Goal: Information Seeking & Learning: Learn about a topic

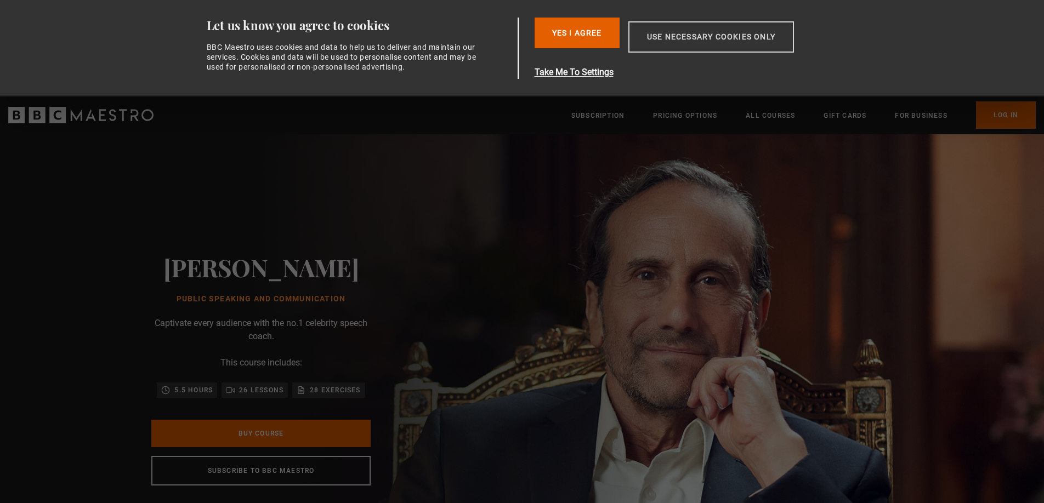
click at [660, 41] on button "Use necessary cookies only" at bounding box center [712, 36] width 166 height 31
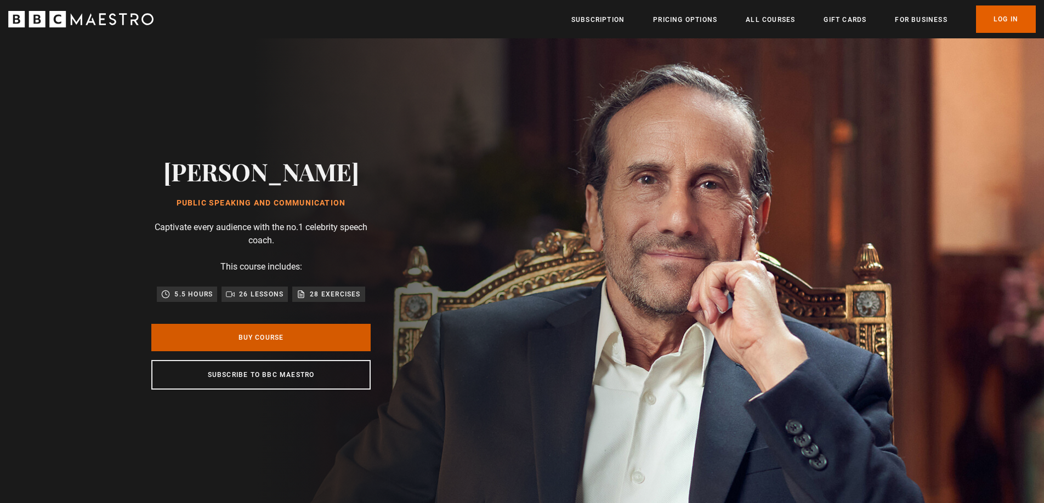
click at [257, 331] on link "Buy Course" at bounding box center [260, 337] width 219 height 27
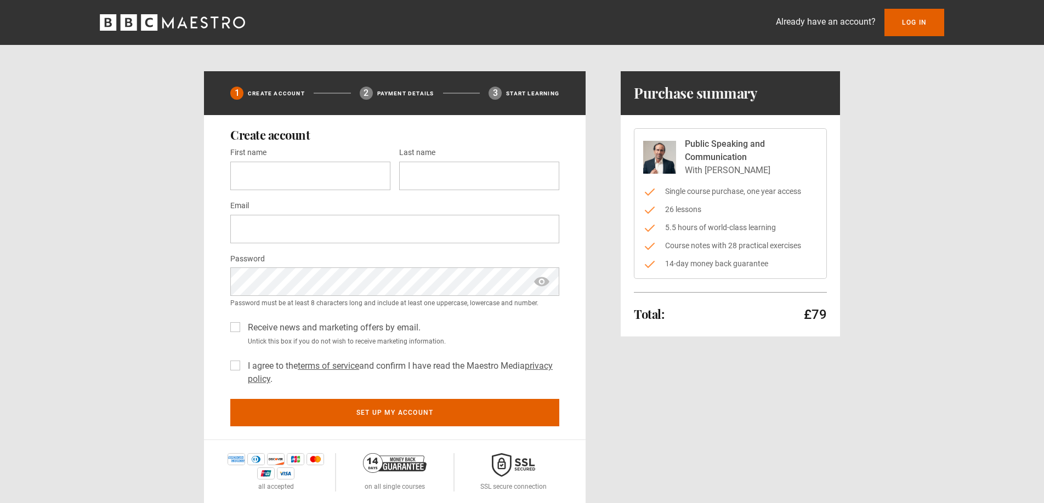
click at [202, 24] on icon "BBC Maestro" at bounding box center [172, 22] width 145 height 16
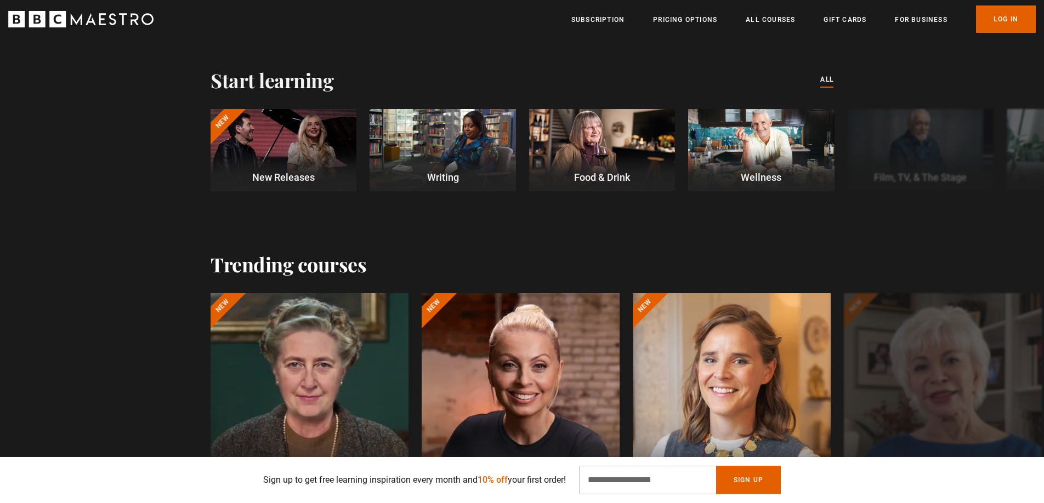
scroll to position [312, 0]
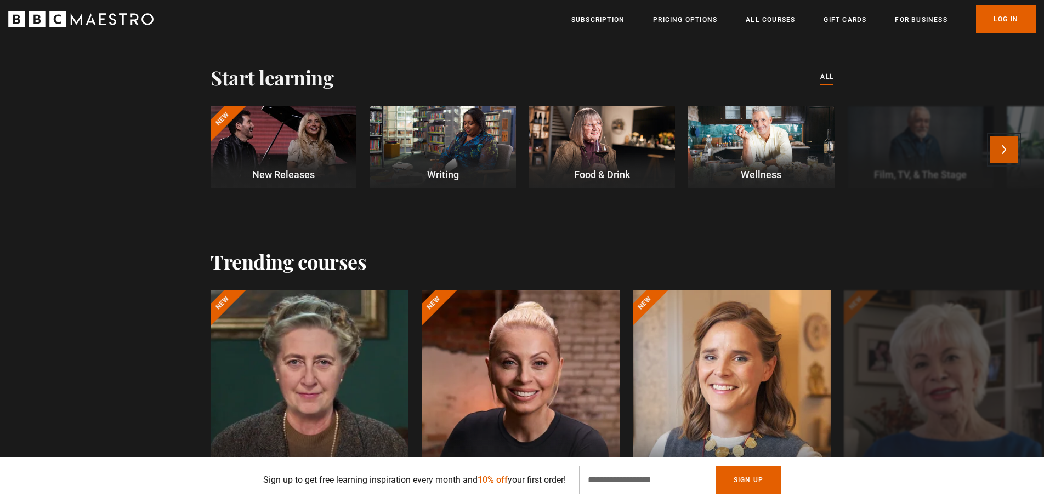
click at [1007, 152] on button "Next" at bounding box center [1004, 149] width 27 height 27
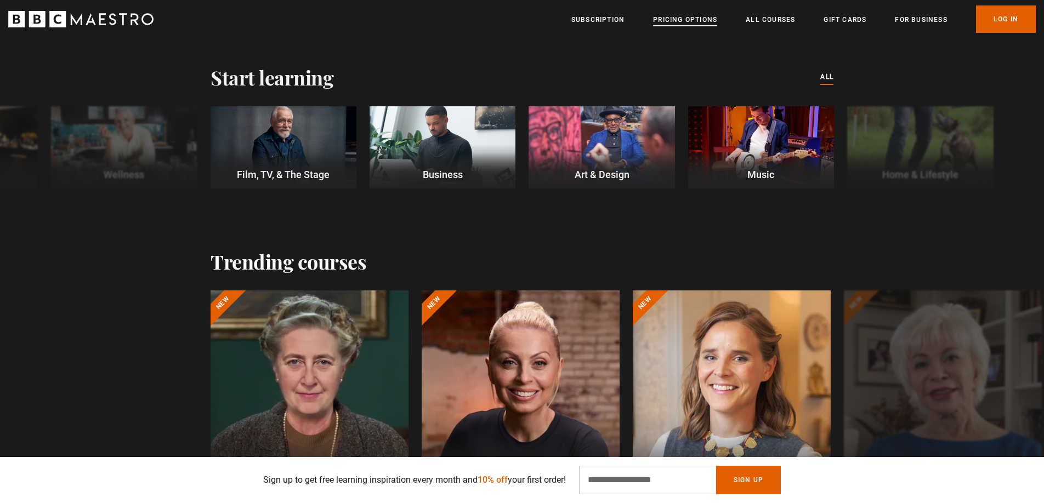
click at [677, 22] on link "Pricing Options" at bounding box center [685, 19] width 64 height 11
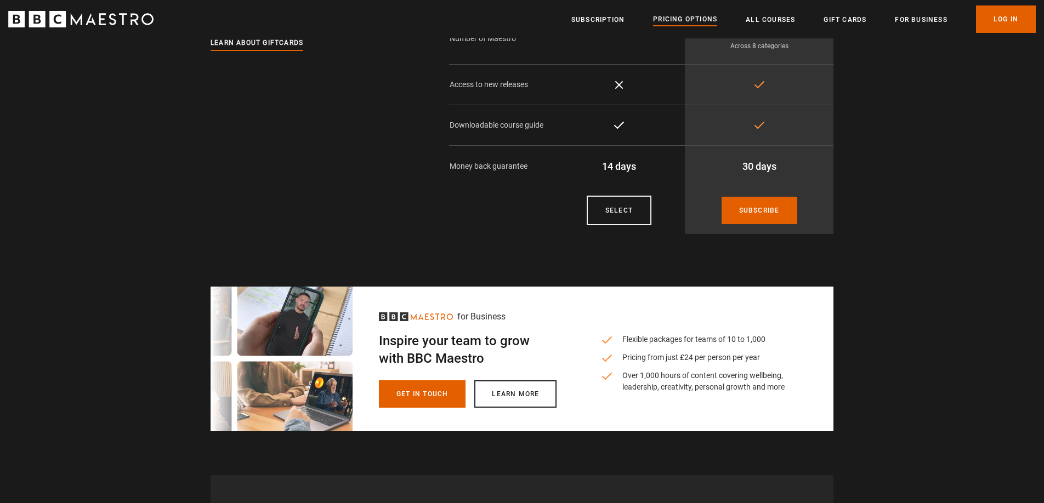
scroll to position [167, 0]
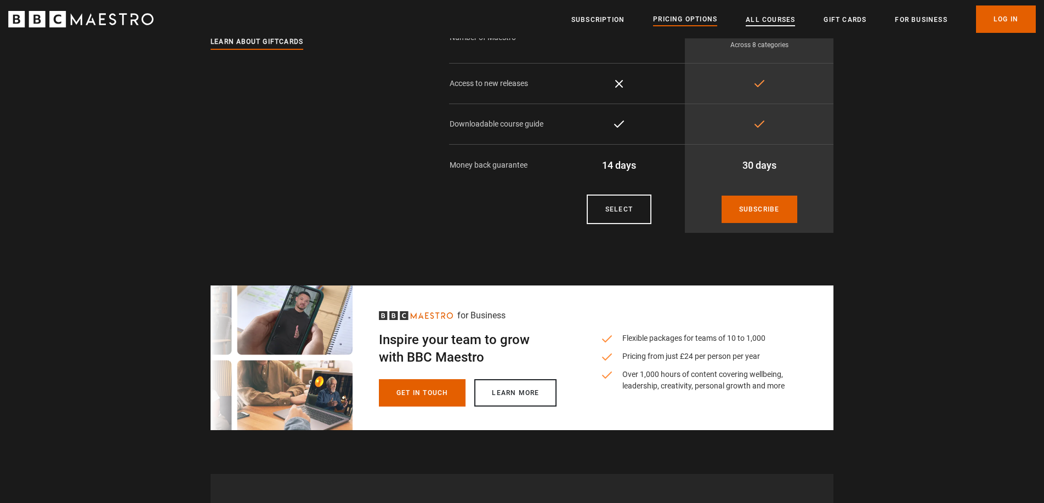
click at [771, 21] on link "All Courses" at bounding box center [770, 19] width 49 height 11
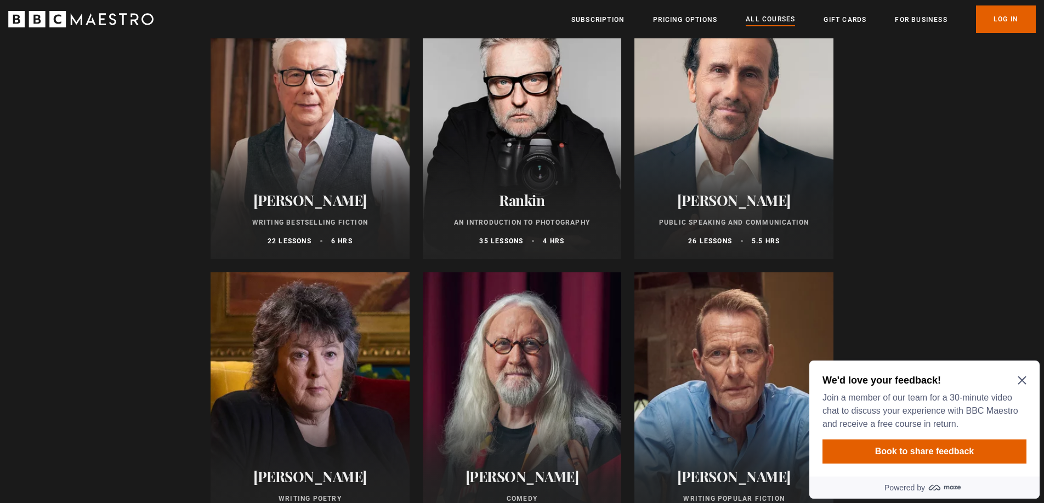
scroll to position [2382, 0]
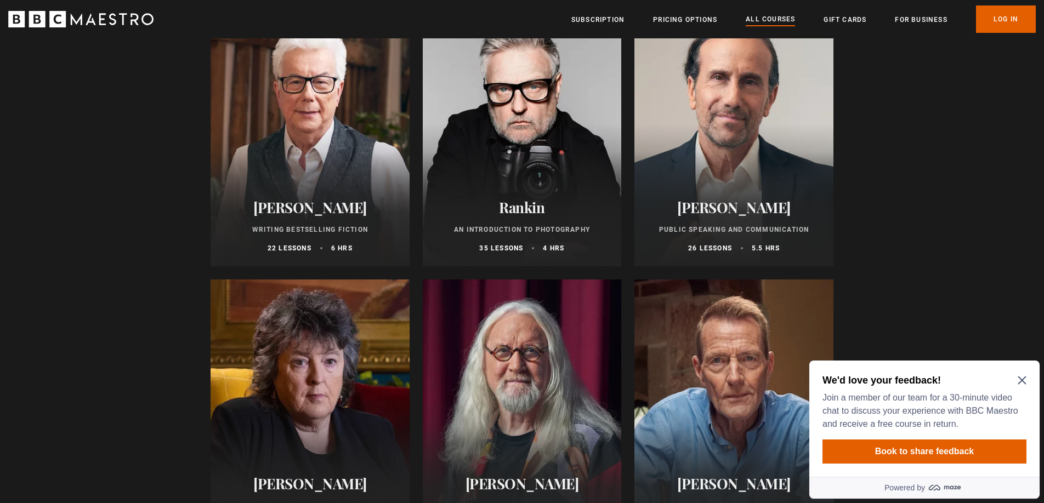
click at [728, 223] on div "Richard Greene Public Speaking and Communication 26 lessons 5.5 hrs" at bounding box center [734, 226] width 199 height 81
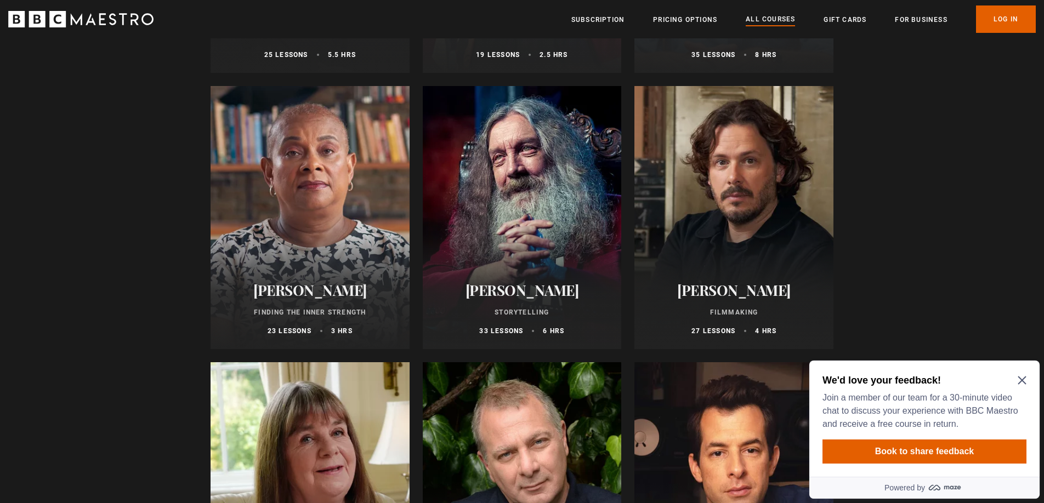
scroll to position [2849, 0]
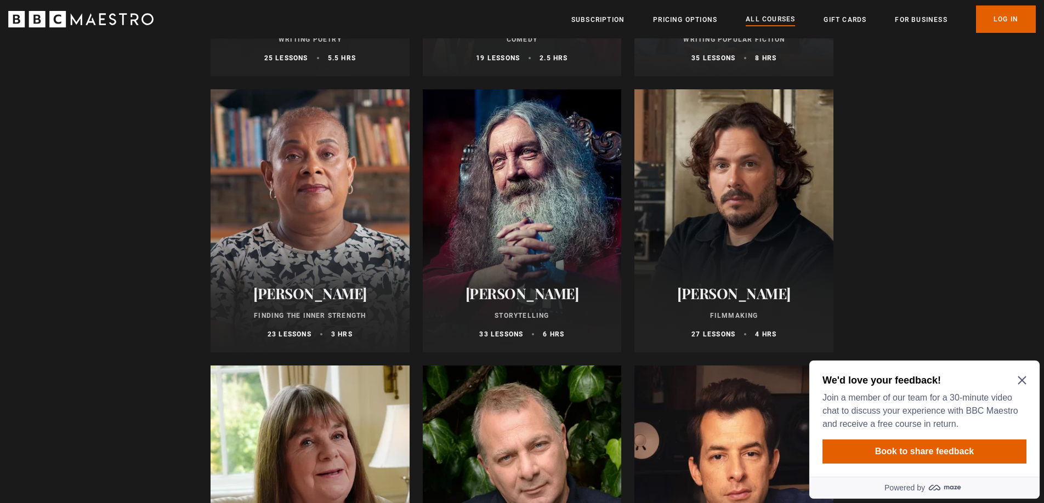
click at [706, 207] on div at bounding box center [734, 220] width 199 height 263
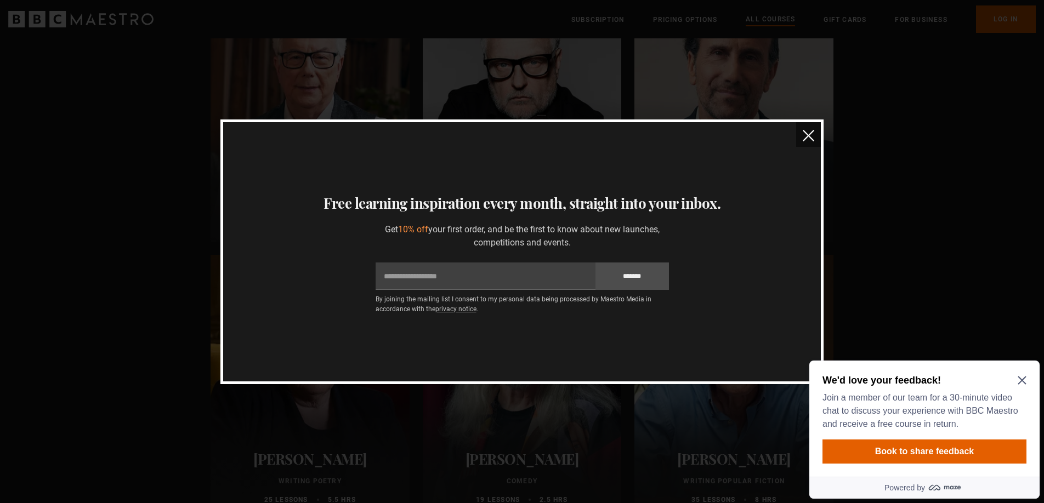
scroll to position [2368, 0]
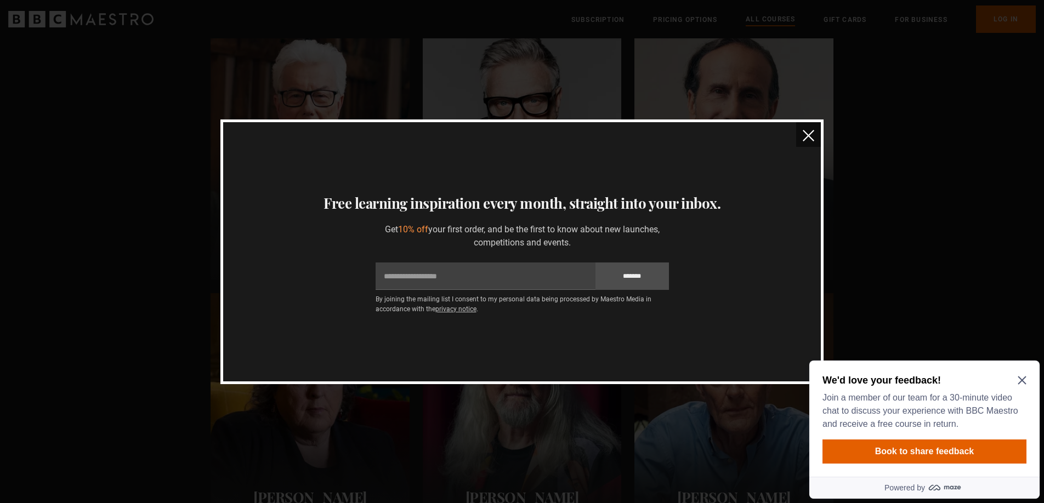
click at [806, 133] on img "close" at bounding box center [809, 136] width 12 height 12
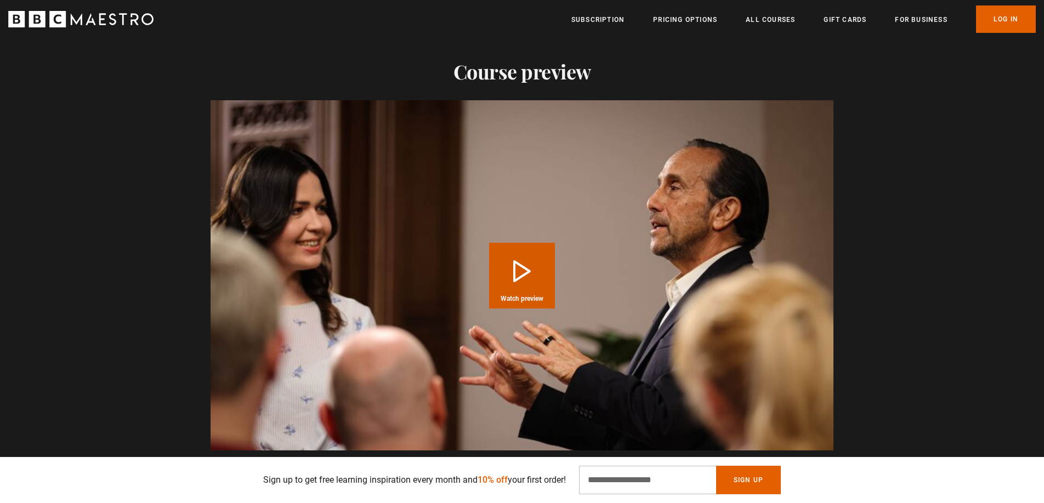
scroll to position [0, 431]
click at [521, 273] on button "Play Course overview for Public Speaking and Communication with [PERSON_NAME] W…" at bounding box center [522, 276] width 66 height 66
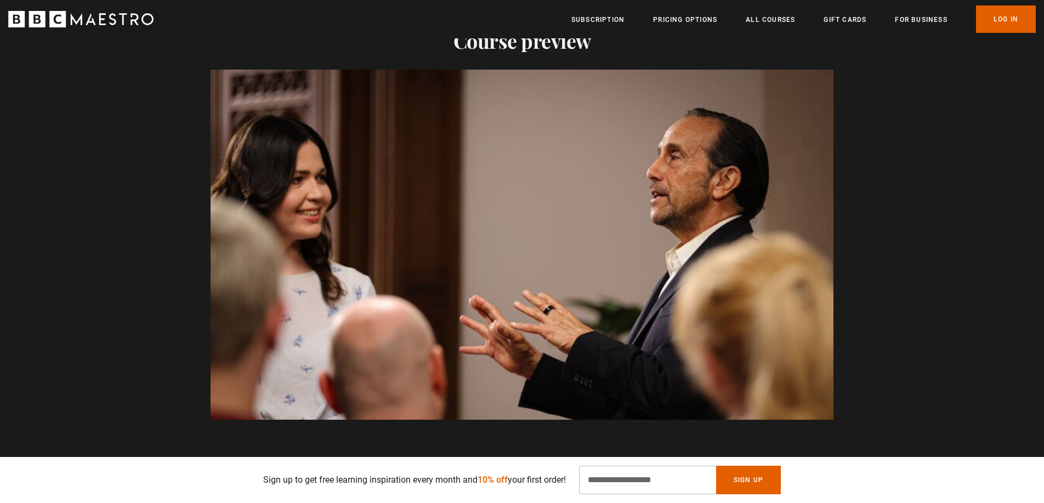
scroll to position [0, 1293]
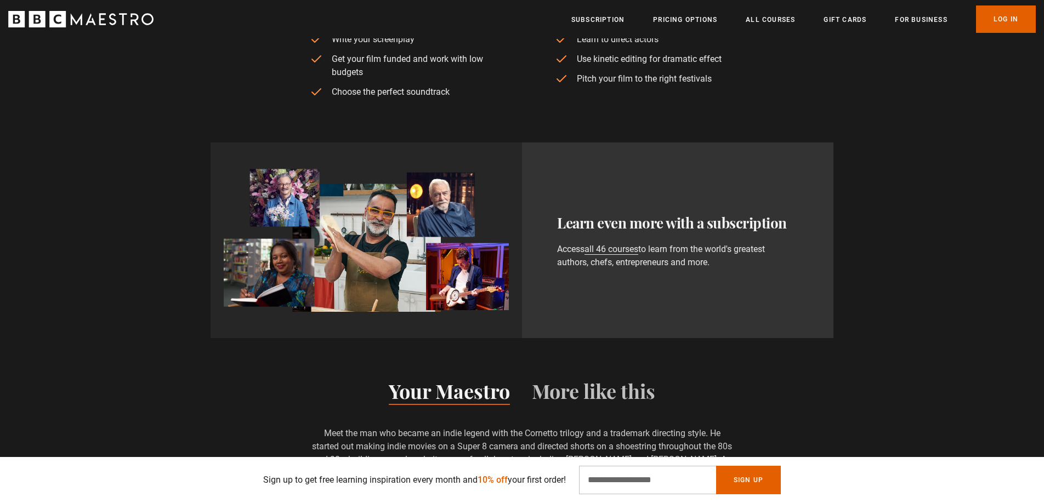
scroll to position [599, 0]
